Goal: Information Seeking & Learning: Learn about a topic

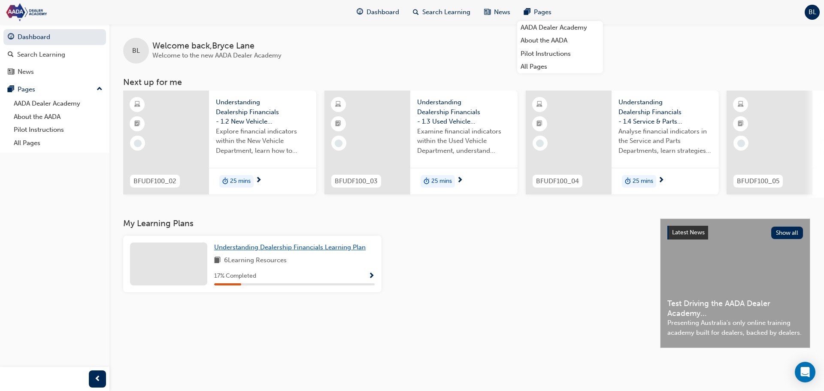
click at [279, 246] on link "Understanding Dealership Financials Learning Plan" at bounding box center [291, 248] width 155 height 10
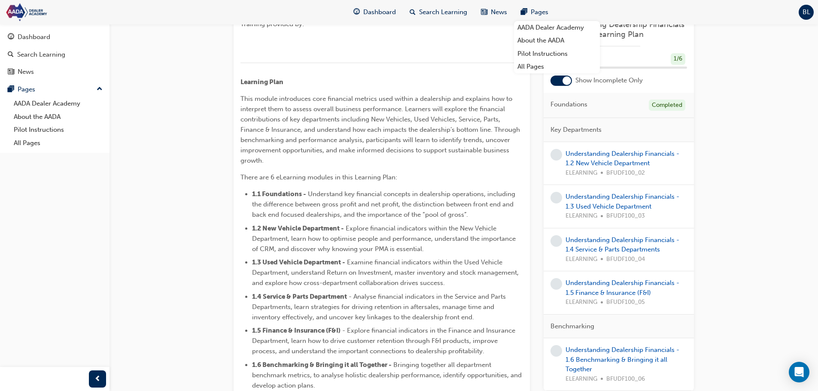
scroll to position [472, 0]
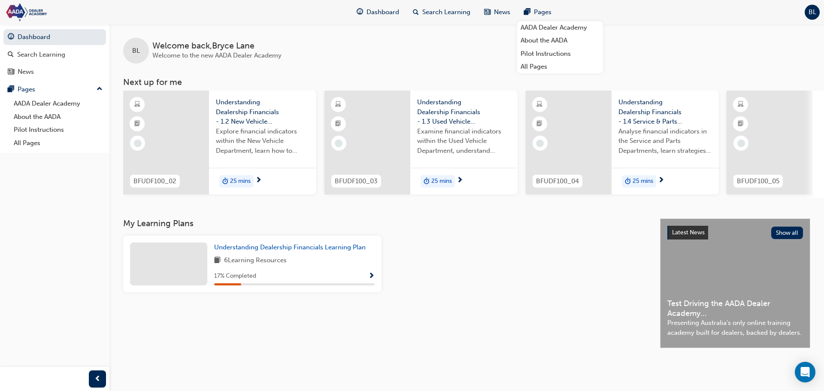
click at [439, 29] on div "BL Welcome back , [PERSON_NAME] Welcome to the new AADA [GEOGRAPHIC_DATA]" at bounding box center [466, 44] width 715 height 40
click at [236, 106] on span "Understanding Dealership Financials - 1.2 New Vehicle Department" at bounding box center [263, 111] width 94 height 29
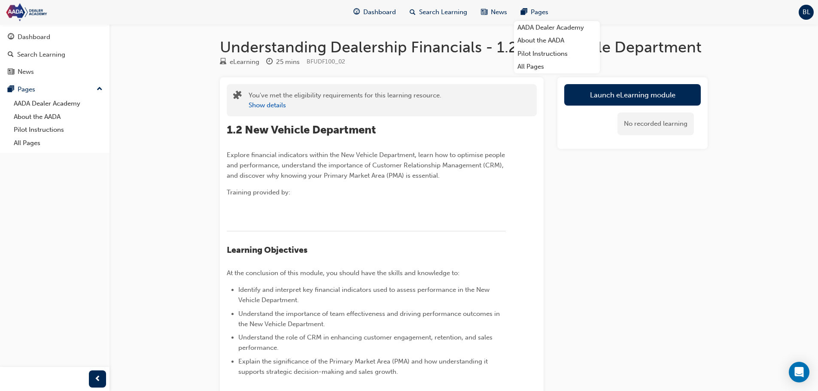
click at [633, 180] on div "Launch eLearning module No recorded learning" at bounding box center [632, 303] width 150 height 452
click at [387, 9] on span "Dashboard" at bounding box center [379, 12] width 33 height 10
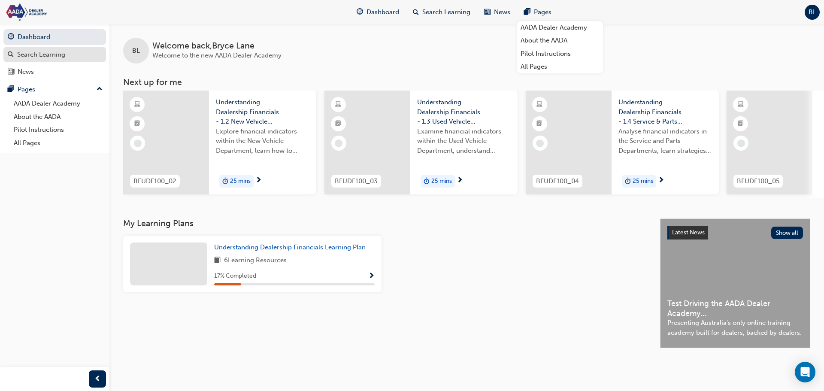
click at [23, 56] on div "Search Learning" at bounding box center [41, 55] width 48 height 10
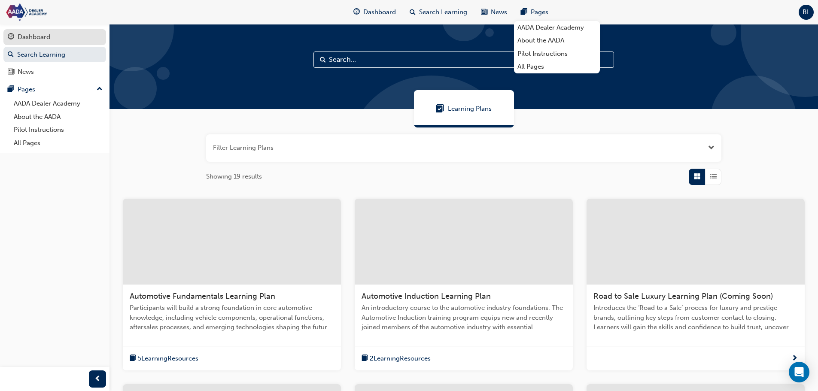
click at [51, 34] on div "Dashboard" at bounding box center [55, 37] width 94 height 11
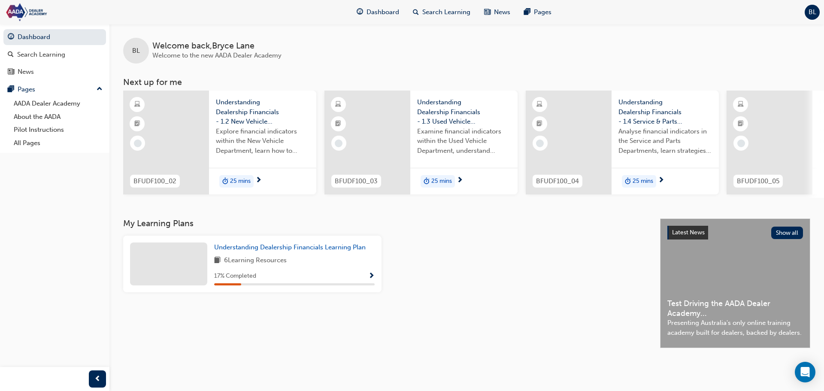
click at [433, 43] on div "BL Welcome back , [PERSON_NAME] Welcome to the new AADA [GEOGRAPHIC_DATA]" at bounding box center [466, 44] width 715 height 40
click at [795, 236] on button "Show all" at bounding box center [788, 233] width 32 height 12
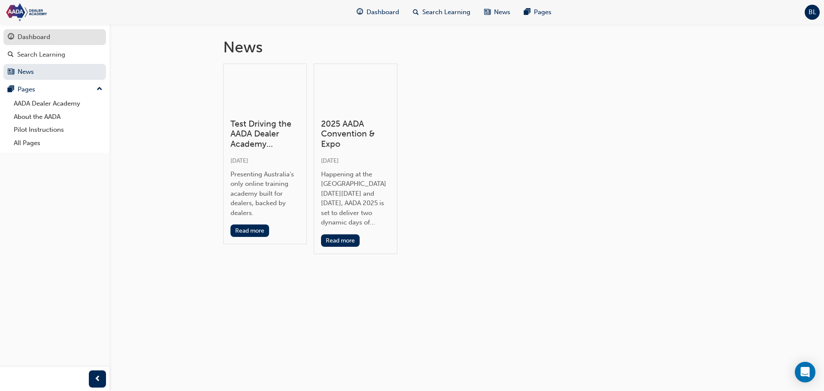
click at [63, 30] on link "Dashboard" at bounding box center [54, 37] width 103 height 16
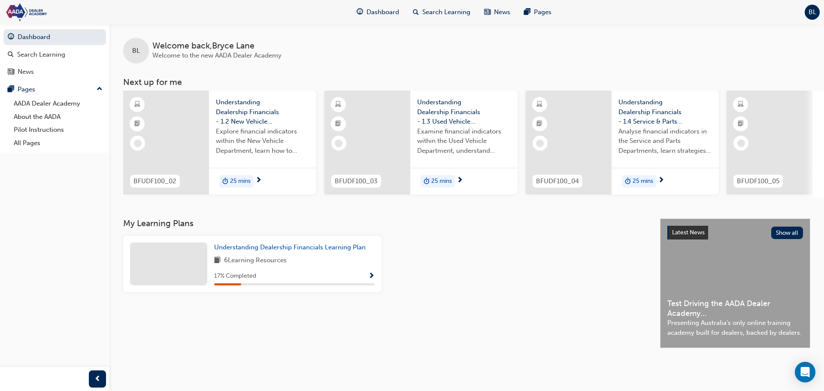
drag, startPoint x: 312, startPoint y: 189, endPoint x: 315, endPoint y: 162, distance: 27.3
drag, startPoint x: 315, startPoint y: 162, endPoint x: 585, endPoint y: 356, distance: 332.1
click at [578, 356] on div "My Learning Plans Understanding Dealership Financials Learning Plan 6 Learning …" at bounding box center [391, 290] width 537 height 143
click at [342, 245] on div "Understanding Dealership Financials Learning Plan 6 Learning Resources 17 % Com…" at bounding box center [252, 264] width 258 height 57
click at [374, 277] on span "Show Progress" at bounding box center [371, 277] width 6 height 8
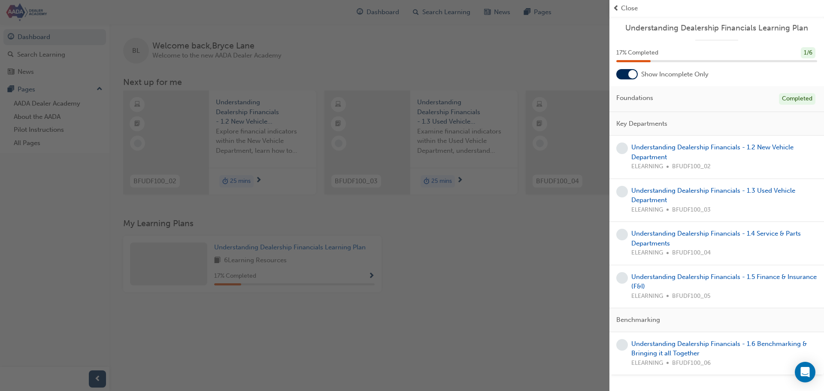
click at [632, 72] on div at bounding box center [633, 74] width 9 height 9
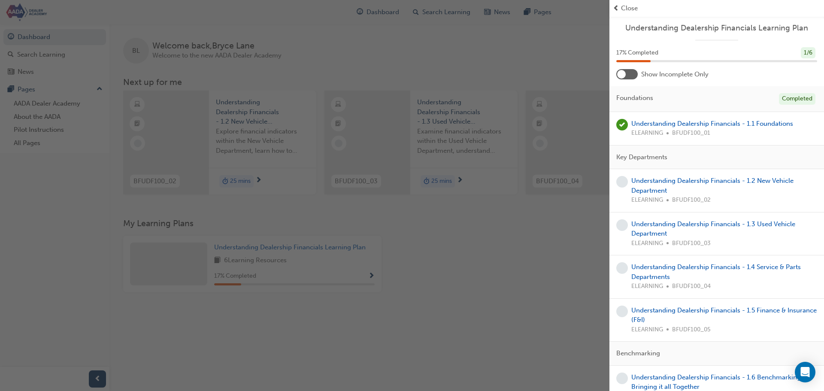
click at [632, 5] on span "Close" at bounding box center [629, 8] width 17 height 10
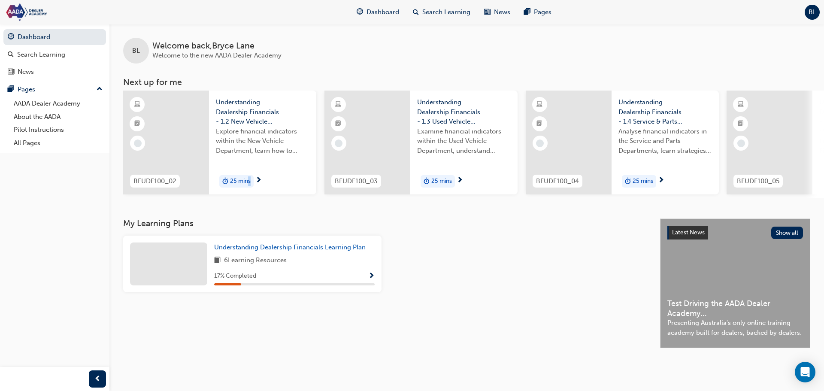
drag, startPoint x: 268, startPoint y: 204, endPoint x: 248, endPoint y: 202, distance: 20.2
click at [248, 202] on div "BL Welcome back , [PERSON_NAME] Welcome to the new AADA Dealer Academy Next up …" at bounding box center [466, 121] width 715 height 195
click at [814, 7] on div "BL" at bounding box center [812, 12] width 15 height 15
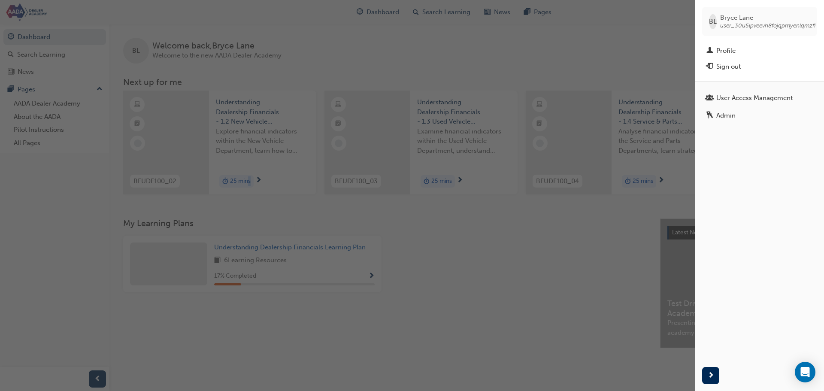
click at [552, 31] on div "button" at bounding box center [348, 195] width 696 height 391
